Goal: Task Accomplishment & Management: Use online tool/utility

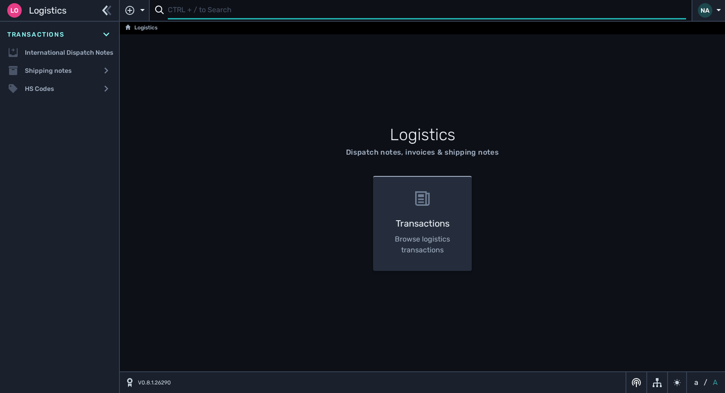
click at [174, 12] on input "text" at bounding box center [427, 11] width 518 height 18
click at [188, 12] on input "text" at bounding box center [427, 11] width 518 height 18
type input "1110885"
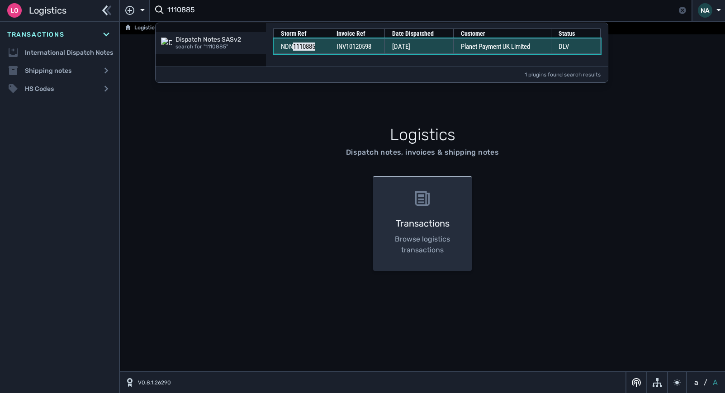
click at [449, 47] on td "[DATE]" at bounding box center [419, 45] width 69 height 15
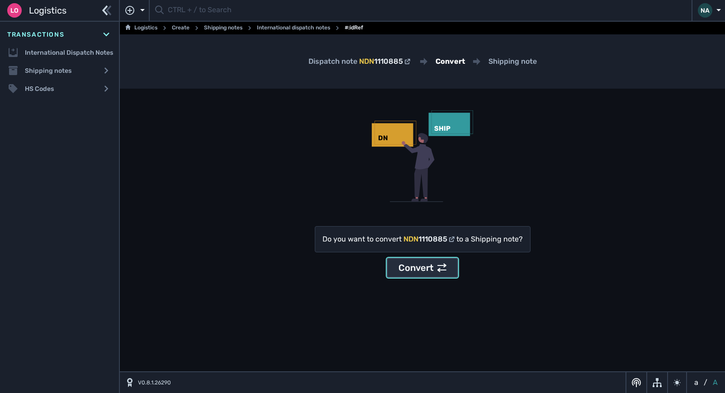
click at [422, 274] on div "Convert" at bounding box center [423, 268] width 48 height 14
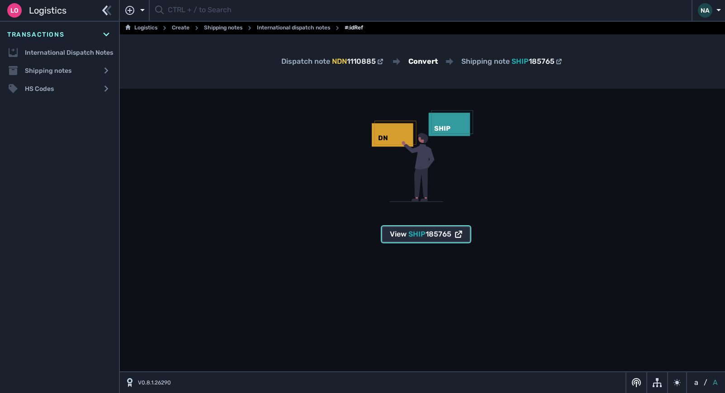
click at [430, 237] on span "185765" at bounding box center [439, 234] width 26 height 9
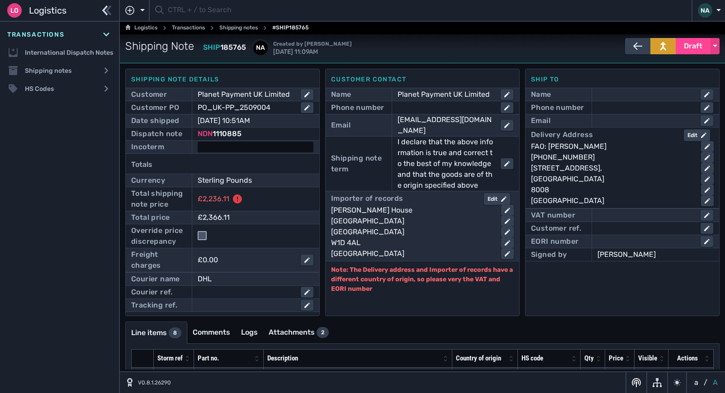
click at [205, 149] on div at bounding box center [256, 147] width 116 height 11
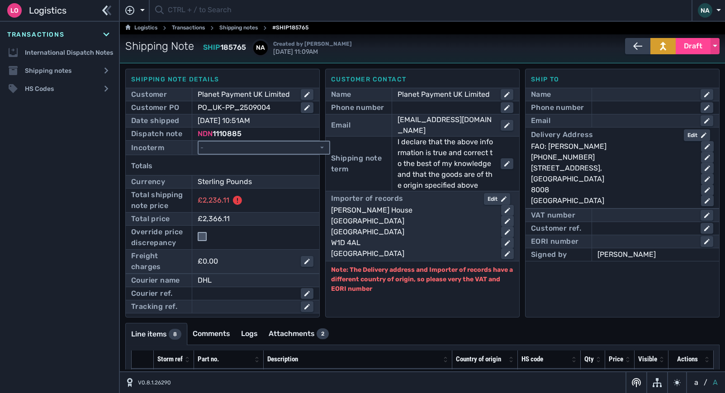
click at [241, 149] on select "- Ex Works - EXW Free Carrier - FCA Carriage Paid To - CPT Carriage Insurance P…" at bounding box center [264, 148] width 131 height 12
select select "[object Object]"
click at [199, 142] on select "- Ex Works - EXW Free Carrier - FCA Carriage Paid To - CPT Carriage Insurance P…" at bounding box center [264, 148] width 131 height 12
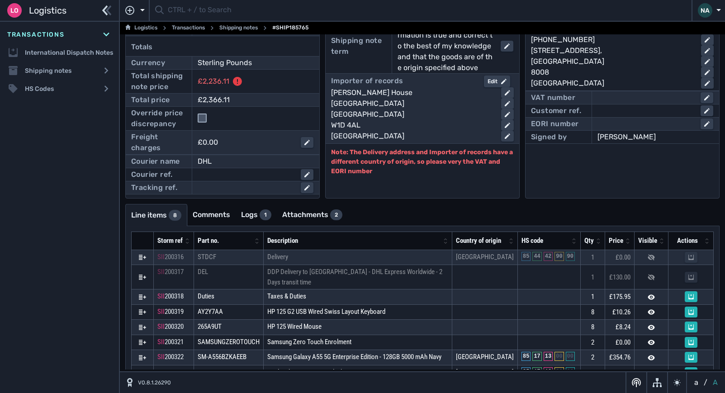
scroll to position [131, 0]
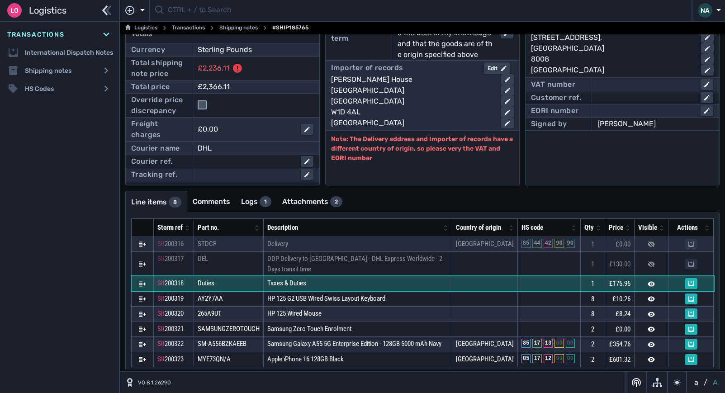
click at [388, 276] on td "Taxes & Duties" at bounding box center [358, 283] width 189 height 15
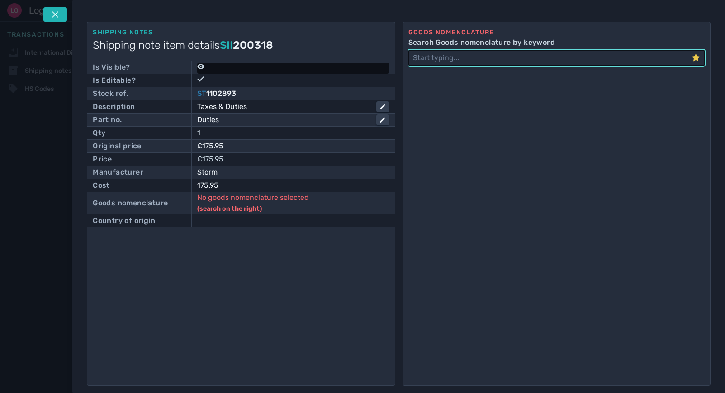
click at [203, 68] on icon at bounding box center [200, 66] width 7 height 5
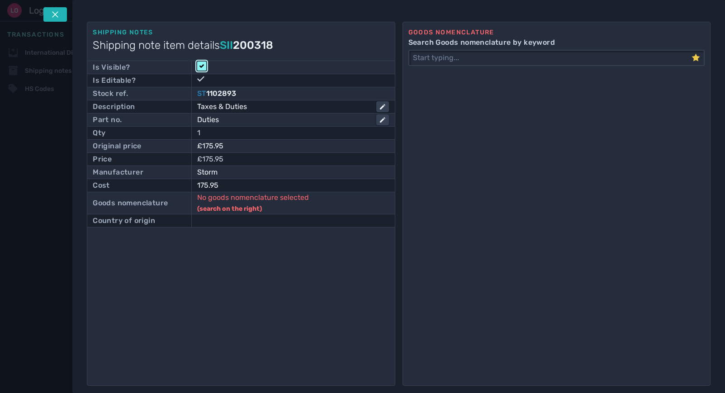
click at [203, 68] on input "checkbox" at bounding box center [201, 66] width 9 height 9
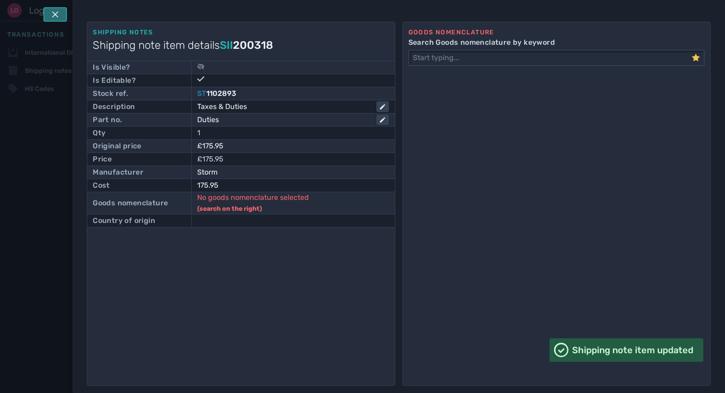
drag, startPoint x: 60, startPoint y: 14, endPoint x: 502, endPoint y: 245, distance: 498.7
click at [63, 18] on button at bounding box center [55, 14] width 24 height 14
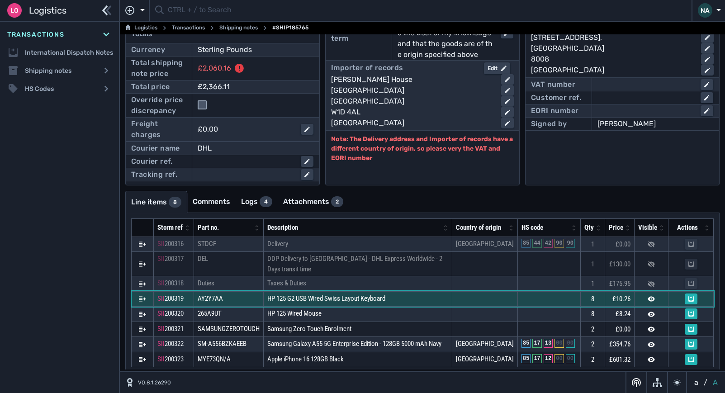
click at [415, 291] on td "HP 125 G2 USB Wired Swiss Layout Keyboard" at bounding box center [358, 298] width 189 height 15
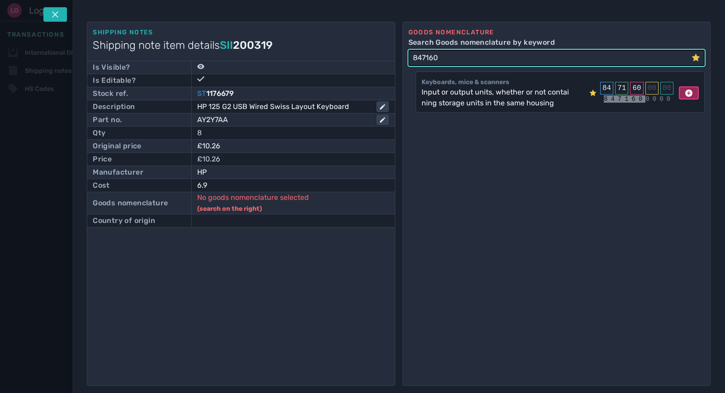
type input "847160"
click at [685, 93] on icon at bounding box center [688, 93] width 7 height 7
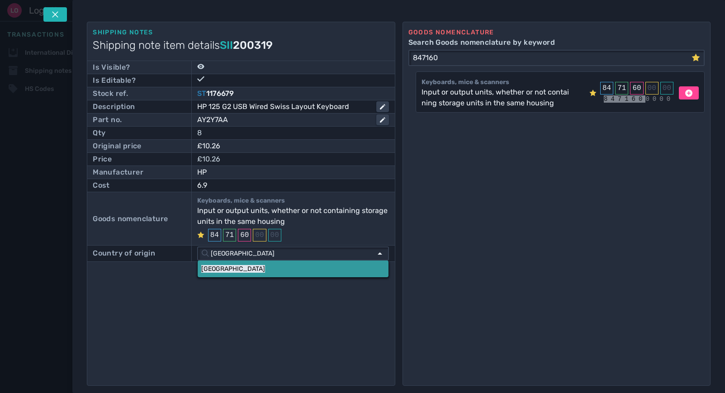
click at [213, 270] on mark "[GEOGRAPHIC_DATA]" at bounding box center [233, 269] width 64 height 8
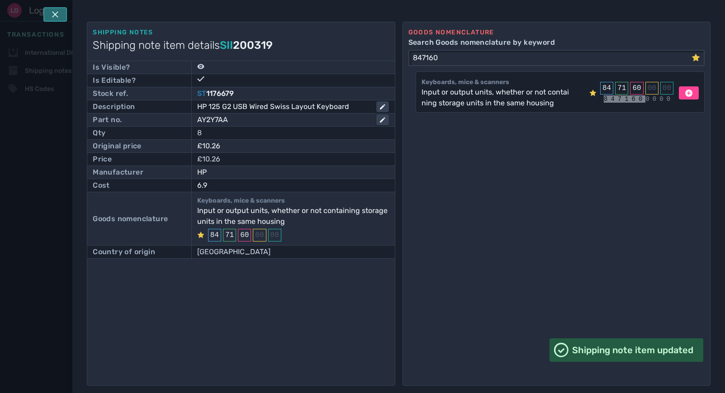
click at [52, 16] on icon at bounding box center [55, 14] width 7 height 7
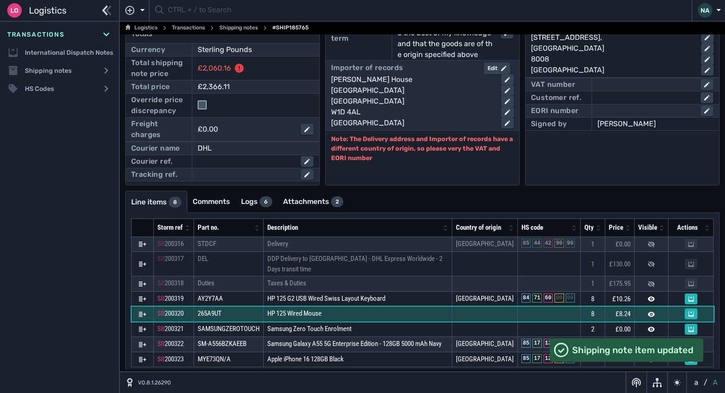
click at [369, 307] on td "HP 125 Wired Mouse" at bounding box center [358, 314] width 189 height 15
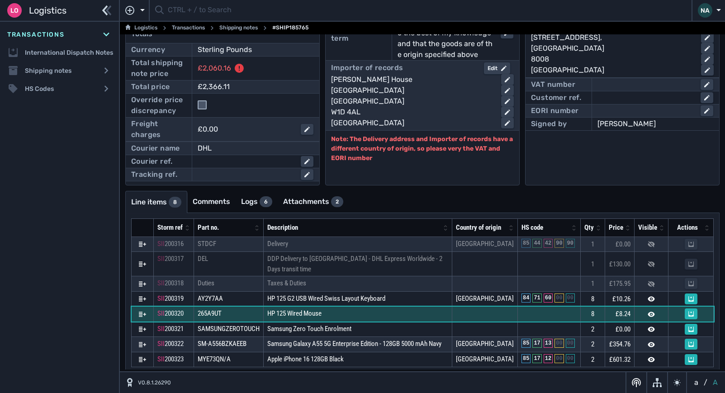
click at [369, 307] on td "HP 125 Wired Mouse" at bounding box center [358, 314] width 189 height 15
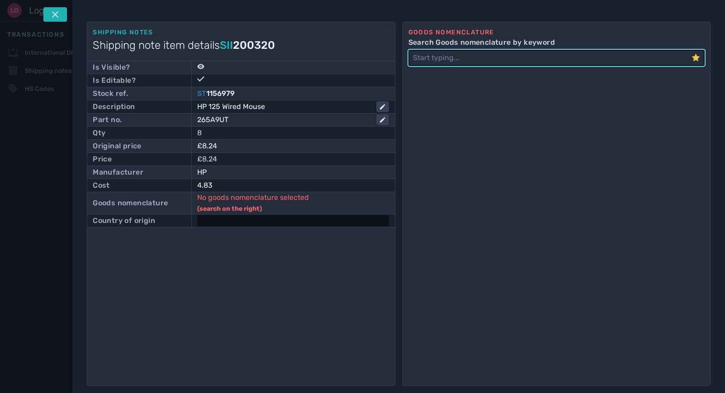
click at [232, 223] on div at bounding box center [293, 220] width 192 height 11
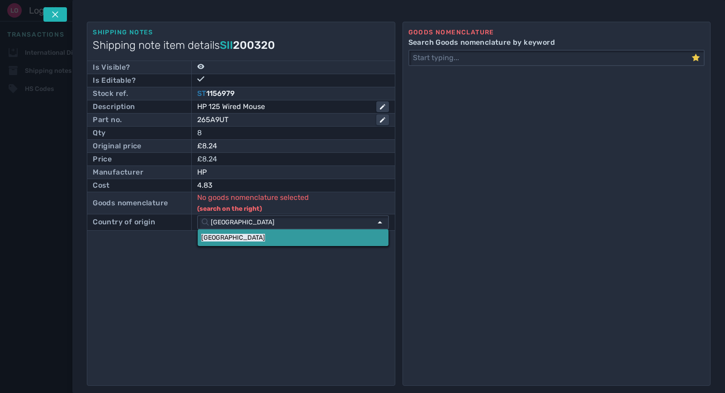
click at [211, 237] on mark "[GEOGRAPHIC_DATA]" at bounding box center [233, 238] width 64 height 8
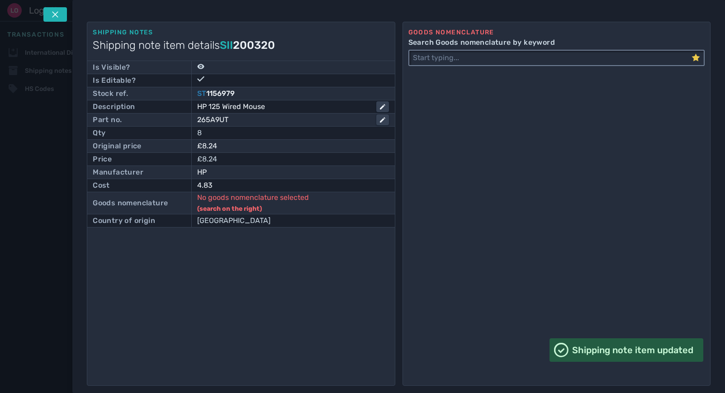
click at [432, 58] on input "Search Goods nomenclature by keyword" at bounding box center [550, 58] width 282 height 14
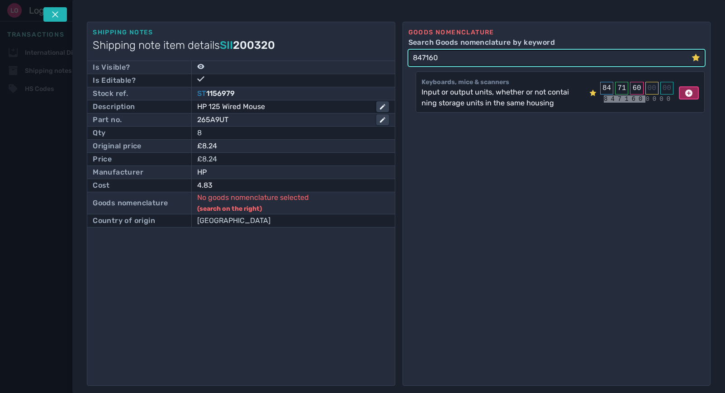
type input "847160"
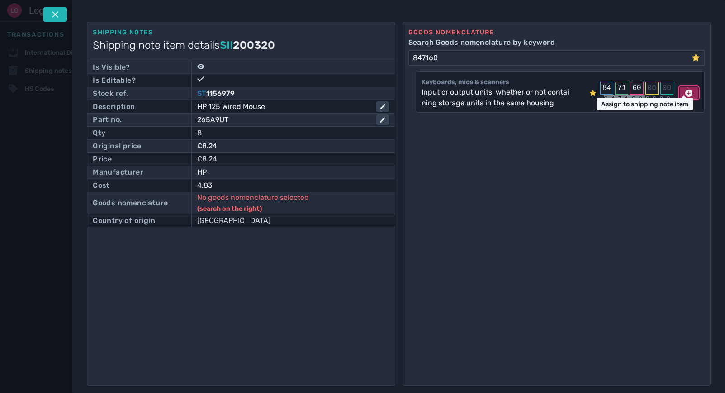
click at [685, 91] on icon at bounding box center [688, 93] width 7 height 7
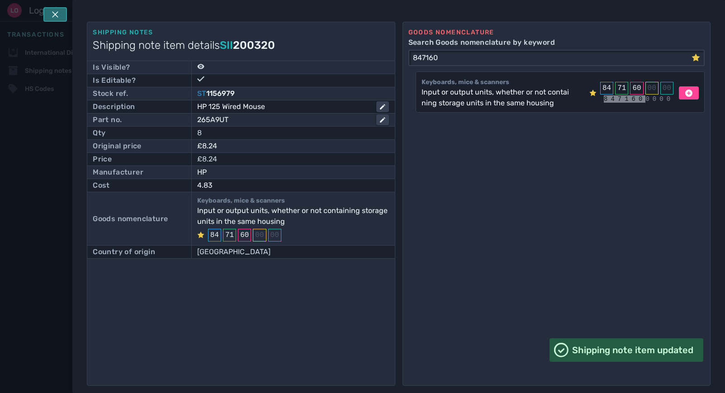
click at [55, 9] on button at bounding box center [55, 14] width 24 height 14
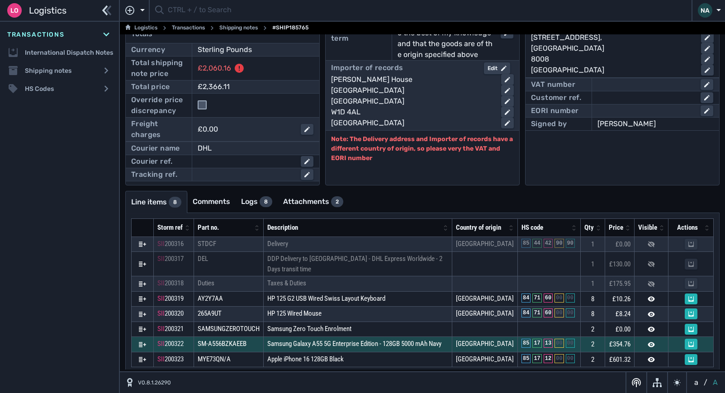
click at [139, 342] on icon at bounding box center [142, 344] width 7 height 5
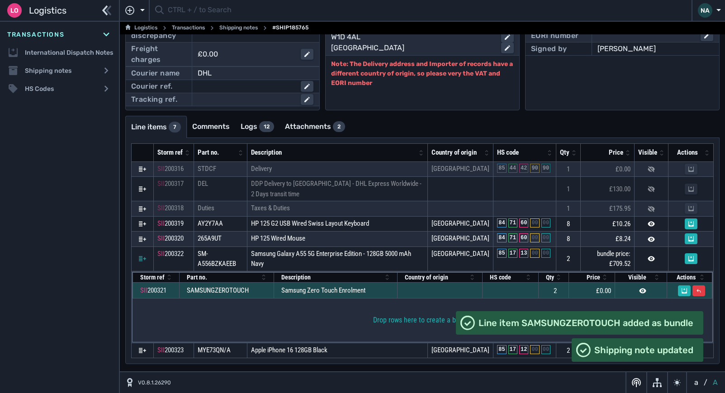
scroll to position [216, 0]
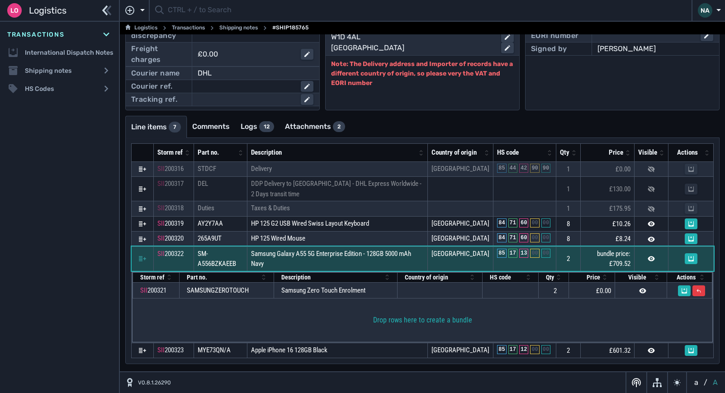
click at [392, 260] on td "Samsung Galaxy A55 5G Enterprise Edition - 128GB 5000 mAh Navy" at bounding box center [337, 259] width 180 height 24
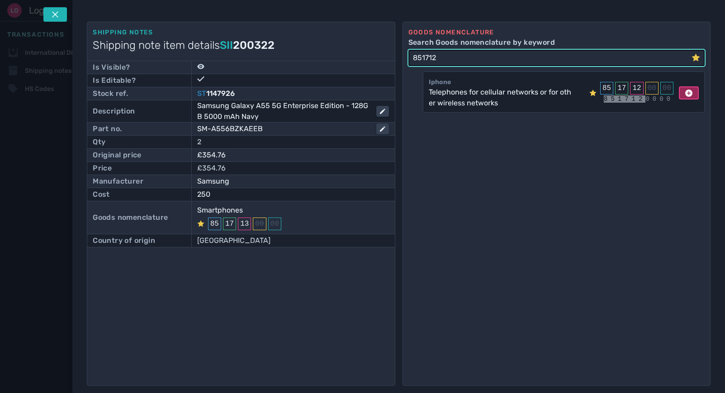
type input "851712"
click at [685, 94] on icon at bounding box center [688, 93] width 7 height 7
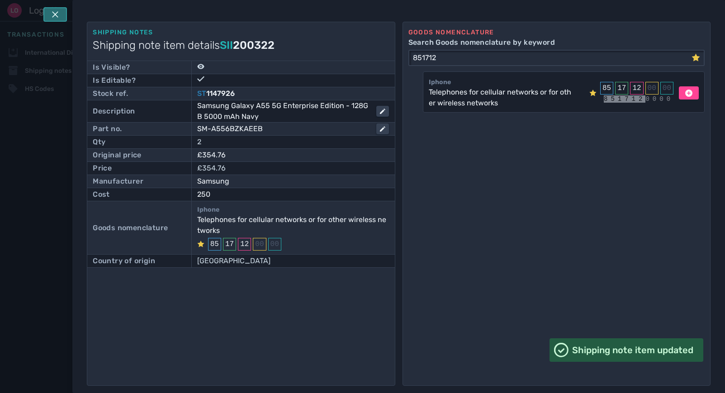
click at [59, 13] on icon at bounding box center [55, 14] width 7 height 7
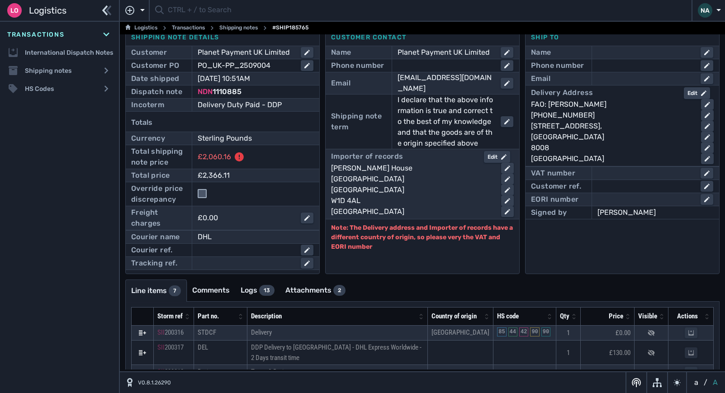
scroll to position [35, 0]
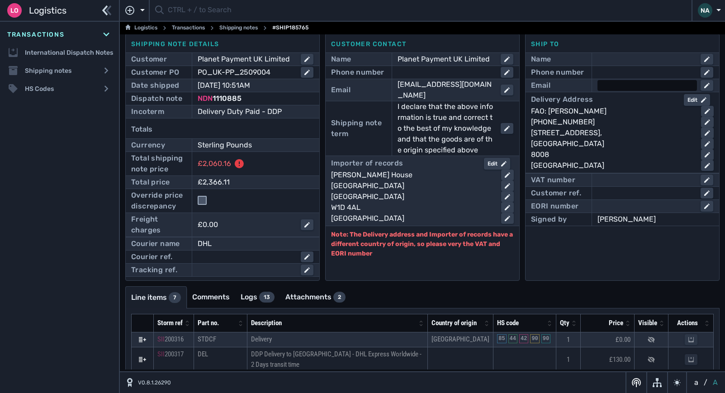
click at [610, 87] on div at bounding box center [648, 85] width 100 height 11
type input "Daniel.Ellersiek@weareplanet.com"
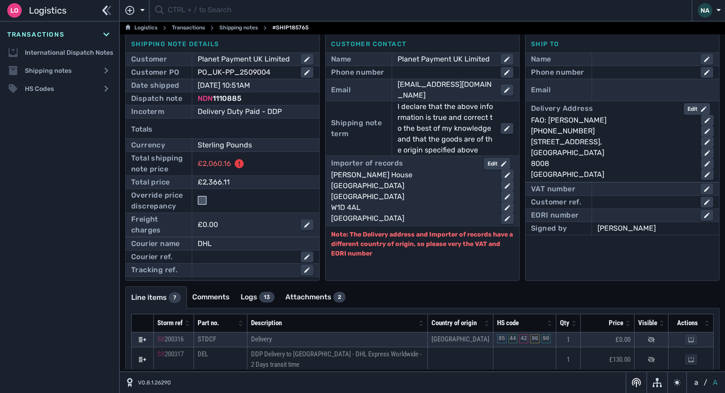
click at [499, 297] on ul "Line items 7 Comments Logs 13 Attachments 2" at bounding box center [422, 297] width 594 height 22
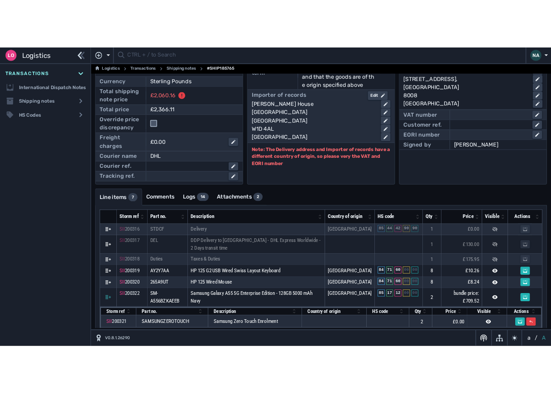
scroll to position [0, 0]
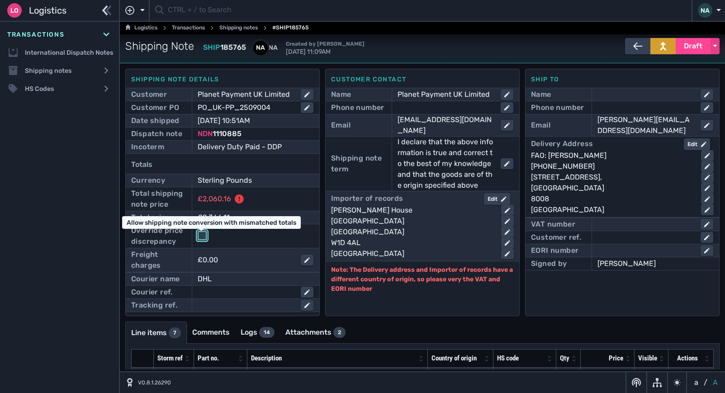
click at [203, 236] on input "checkbox" at bounding box center [202, 235] width 9 height 9
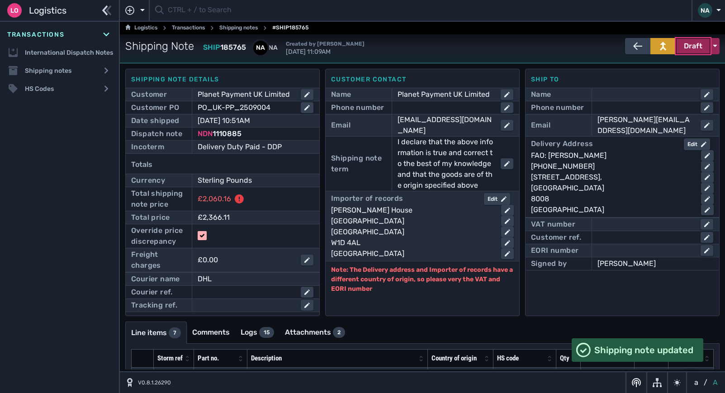
click at [692, 45] on span "Draft" at bounding box center [693, 46] width 19 height 11
click at [664, 61] on div "Dispatched" at bounding box center [676, 65] width 86 height 18
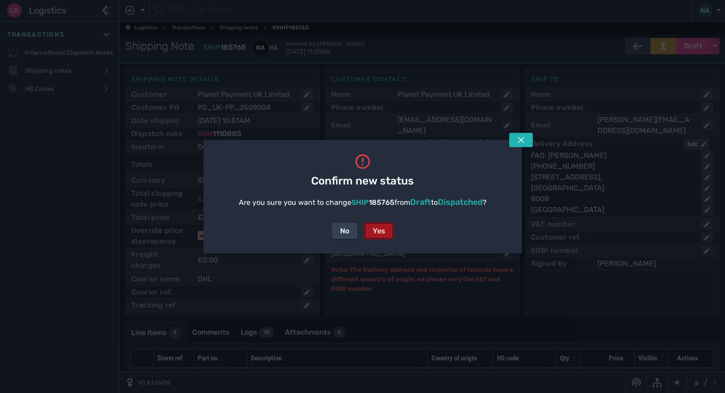
click at [373, 228] on div "Yes" at bounding box center [379, 230] width 13 height 11
checkbox input "false"
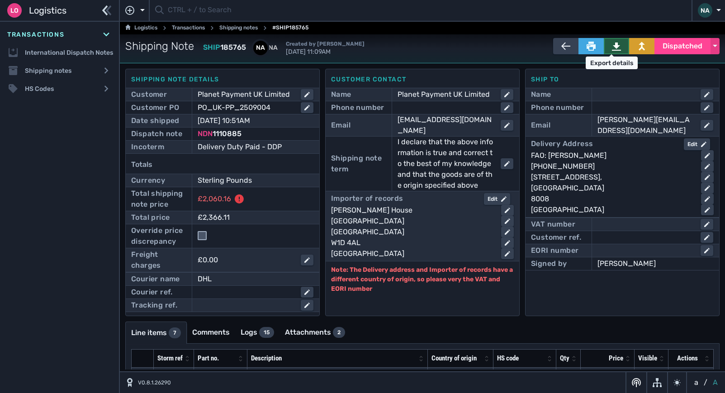
click at [614, 50] on icon at bounding box center [616, 47] width 9 height 8
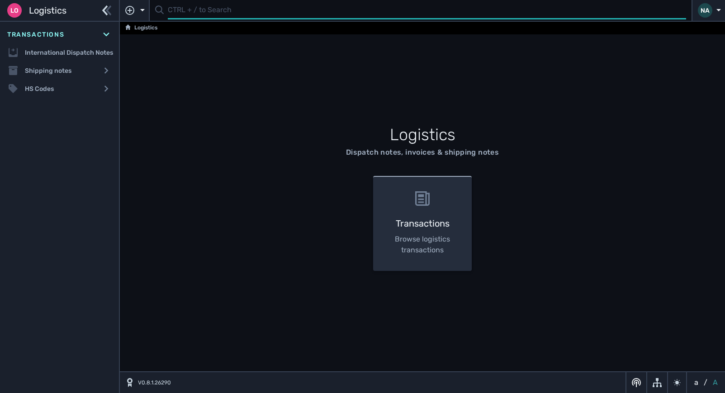
click at [219, 16] on input "text" at bounding box center [427, 11] width 518 height 18
type input "1111024"
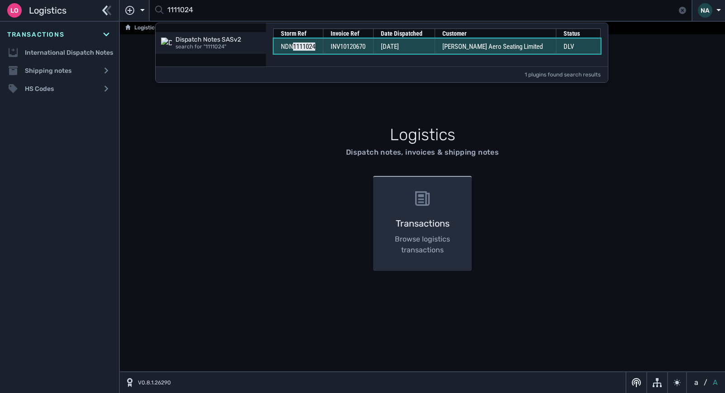
click at [383, 50] on td "[DATE]" at bounding box center [404, 45] width 62 height 15
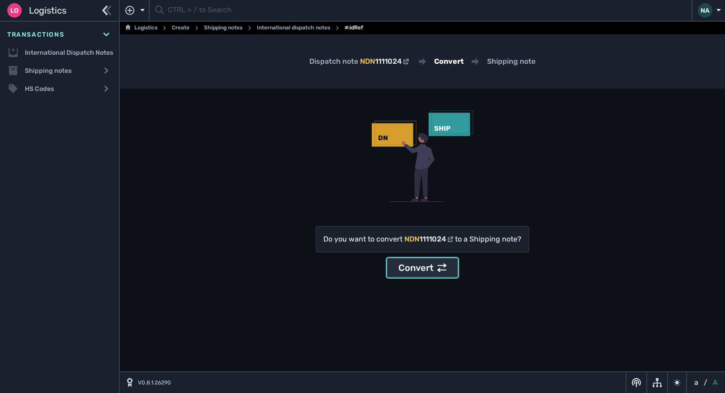
click at [427, 268] on div "Convert" at bounding box center [423, 268] width 48 height 14
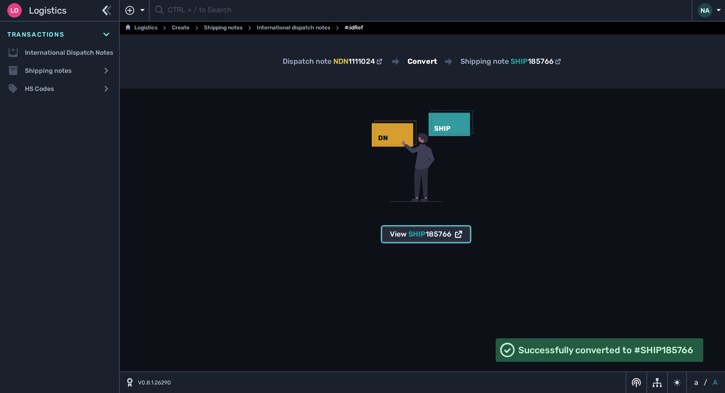
click at [446, 233] on span "185766" at bounding box center [439, 234] width 26 height 9
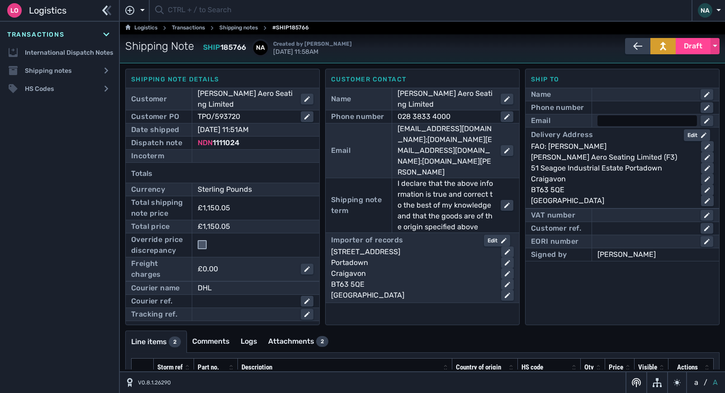
click at [621, 122] on div at bounding box center [648, 120] width 100 height 11
paste input "[PERSON_NAME][EMAIL_ADDRESS][PERSON_NAME][DOMAIN_NAME]"
type input "[PERSON_NAME][EMAIL_ADDRESS][PERSON_NAME][DOMAIN_NAME]"
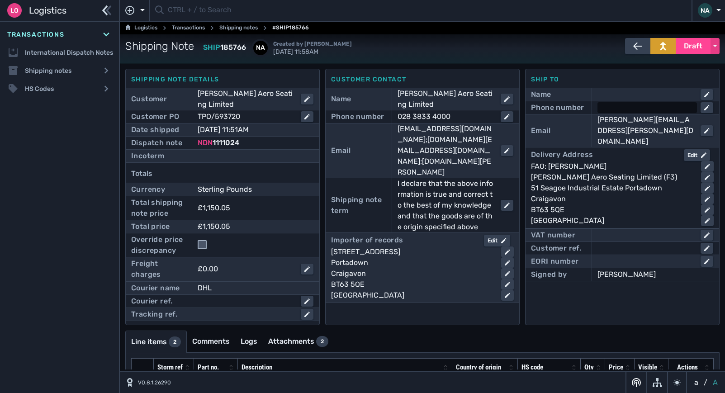
click at [620, 106] on div at bounding box center [648, 107] width 100 height 11
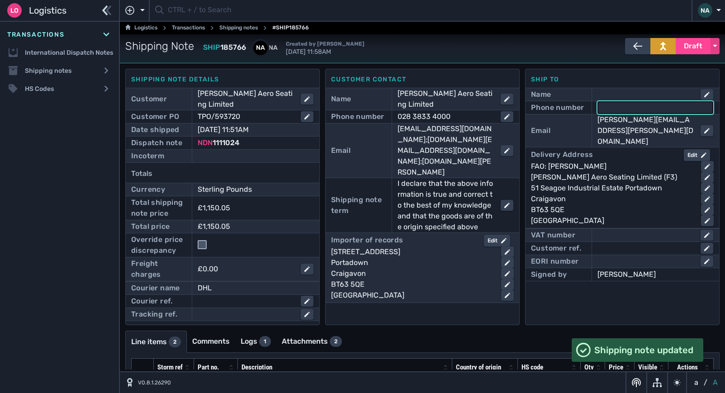
paste input "[PHONE_NUMBER]"
type input "[PHONE_NUMBER]"
click at [574, 294] on div "Ship to Name Phone number [PHONE_NUMBER] Email [PERSON_NAME][EMAIL_ADDRESS][PER…" at bounding box center [622, 197] width 195 height 256
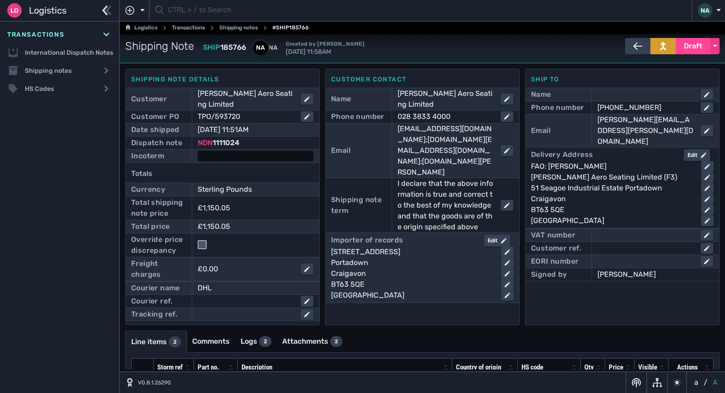
click at [231, 157] on div at bounding box center [256, 156] width 116 height 11
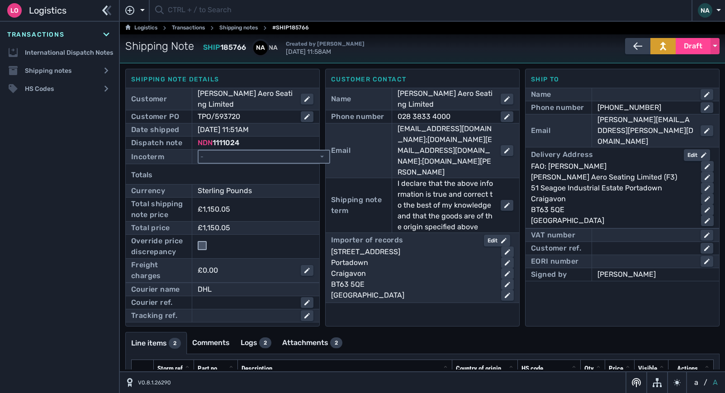
click at [257, 157] on select "- Ex Works - EXW Free Carrier - FCA Carriage Paid To - CPT Carriage Insurance P…" at bounding box center [264, 157] width 131 height 12
select select "[object Object]"
click at [199, 151] on select "- Ex Works - EXW Free Carrier - FCA Carriage Paid To - CPT Carriage Insurance P…" at bounding box center [264, 157] width 131 height 12
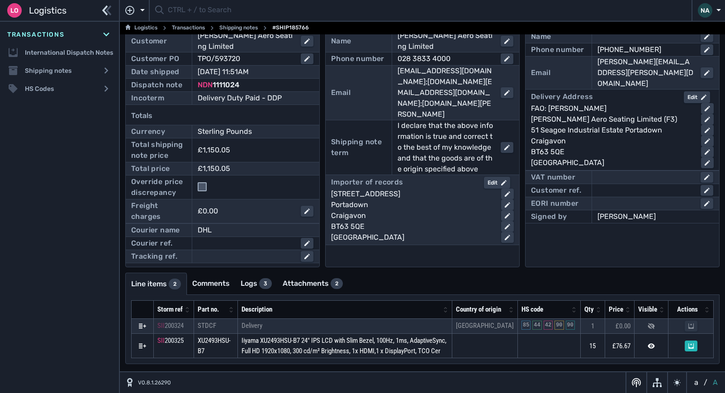
scroll to position [68, 0]
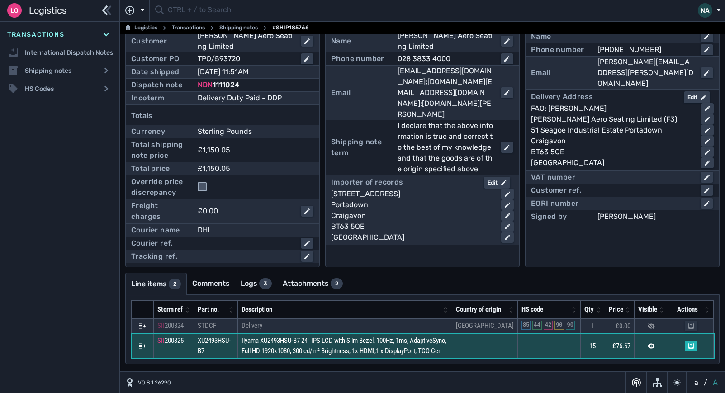
click at [422, 349] on span "Iiyama XU2493HSU-B7 24" IPS LCD with Slim Bezel, 100Hz, 1ms, AdaptiveSync, Full…" at bounding box center [344, 346] width 205 height 19
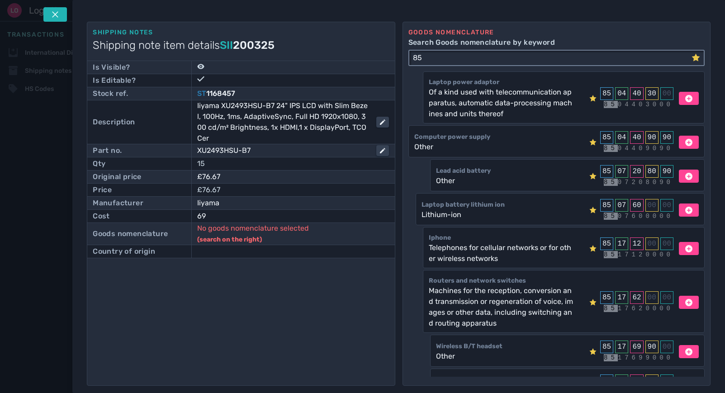
type input "8"
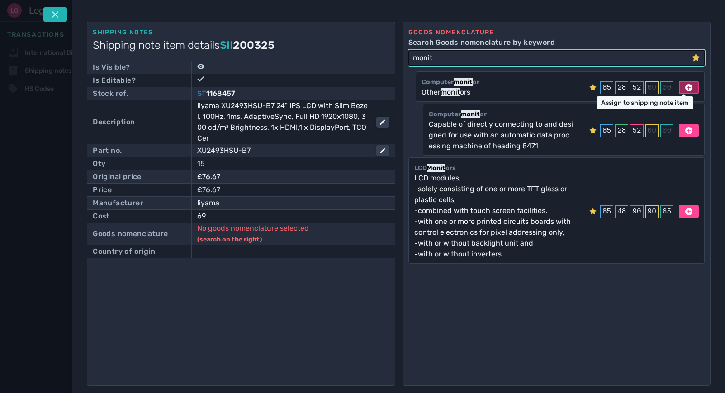
type input "monit"
click at [687, 85] on icon at bounding box center [688, 87] width 7 height 7
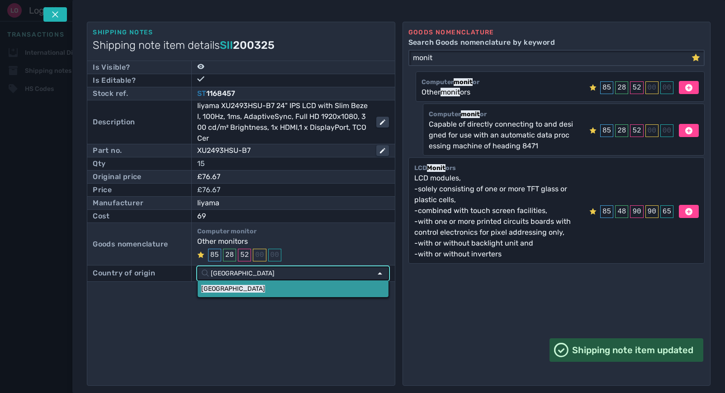
click at [271, 282] on link "[GEOGRAPHIC_DATA]" at bounding box center [293, 288] width 191 height 17
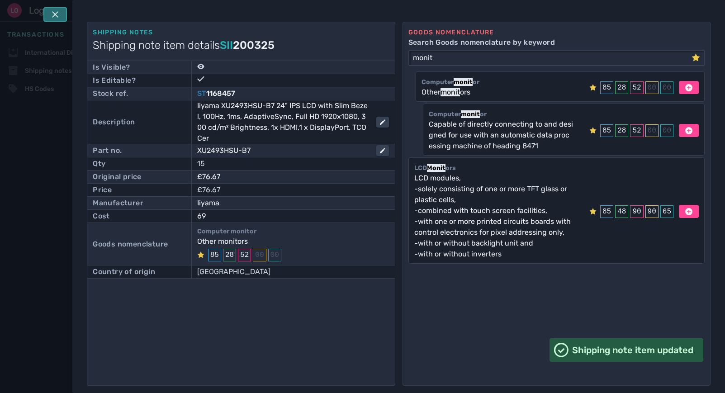
click at [55, 13] on icon at bounding box center [55, 14] width 7 height 7
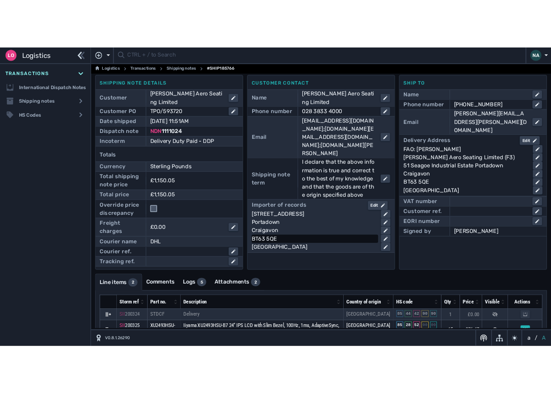
scroll to position [0, 0]
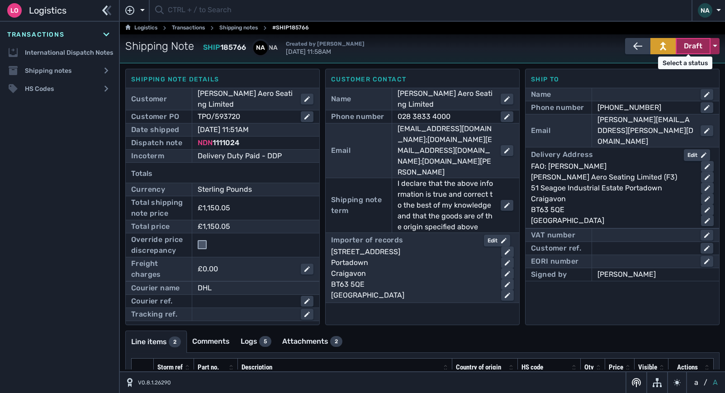
click at [688, 47] on span "Draft" at bounding box center [693, 46] width 19 height 11
click at [666, 64] on div "Dispatched" at bounding box center [676, 65] width 86 height 18
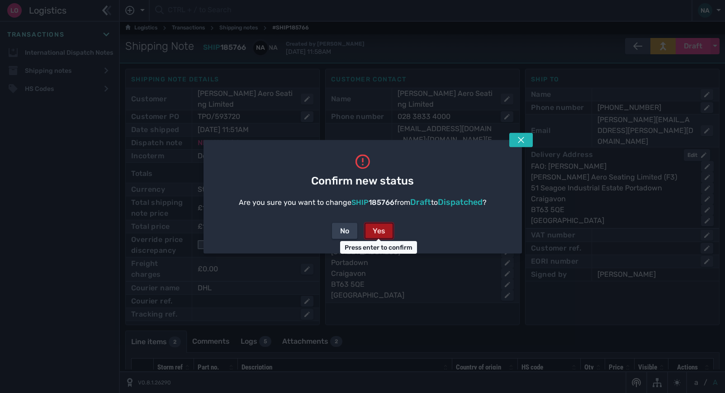
click at [384, 233] on div "Yes" at bounding box center [379, 230] width 13 height 11
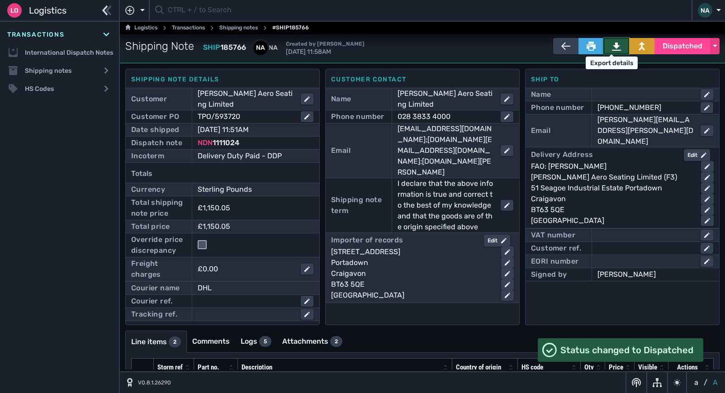
click at [612, 46] on icon at bounding box center [616, 47] width 9 height 8
